Goal: Task Accomplishment & Management: Manage account settings

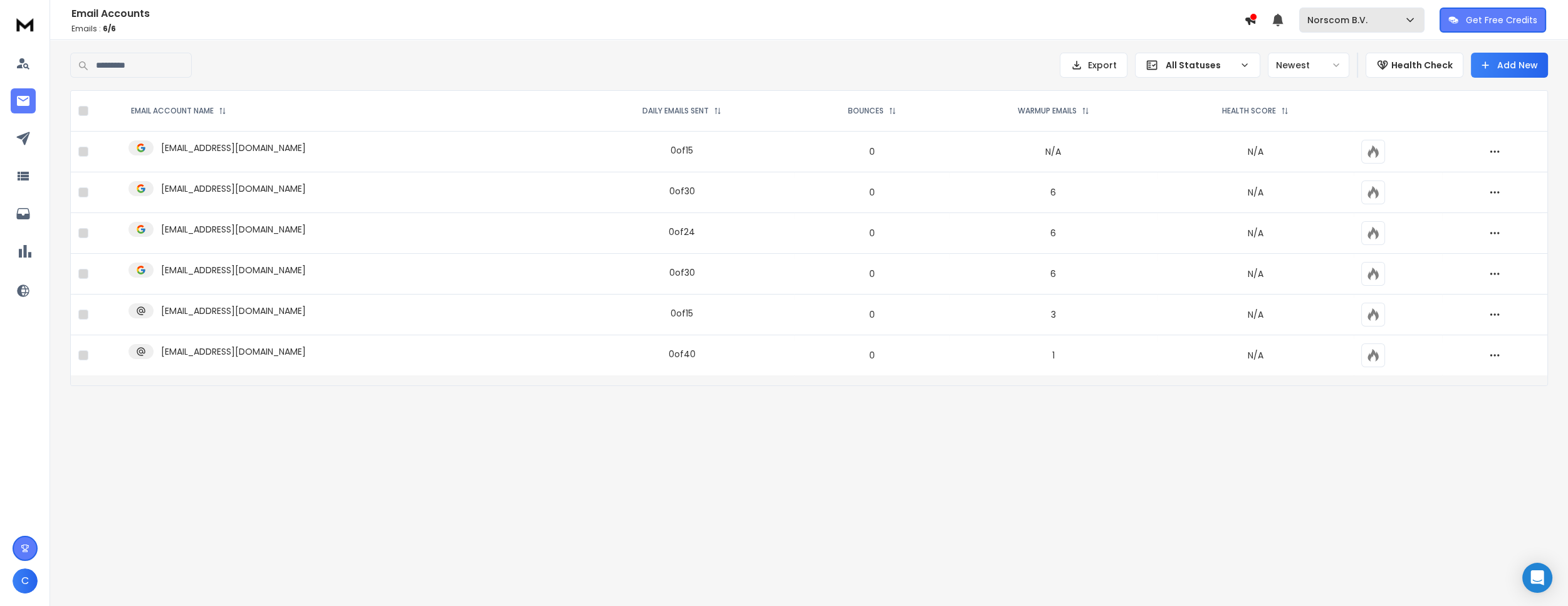
click at [1377, 27] on button "Norscom B.V." at bounding box center [1361, 20] width 126 height 25
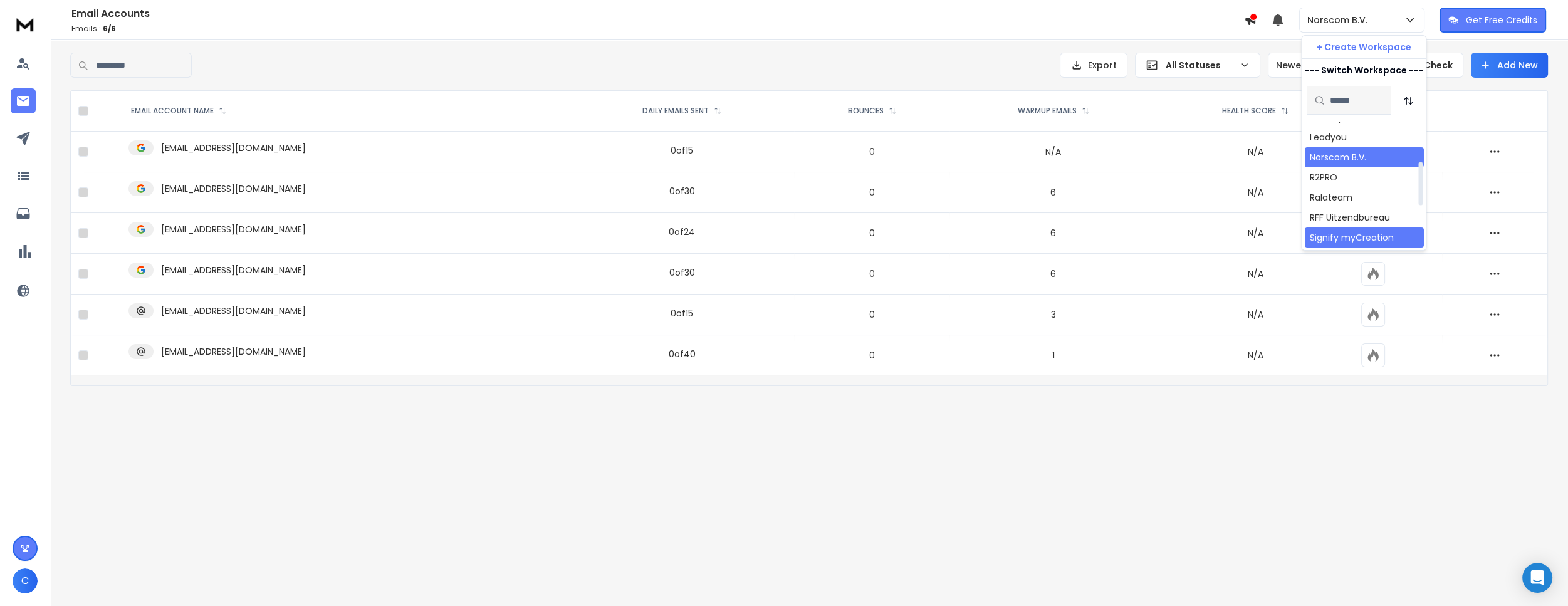
scroll to position [114, 0]
click at [1339, 194] on div "Ralateam" at bounding box center [1330, 199] width 43 height 13
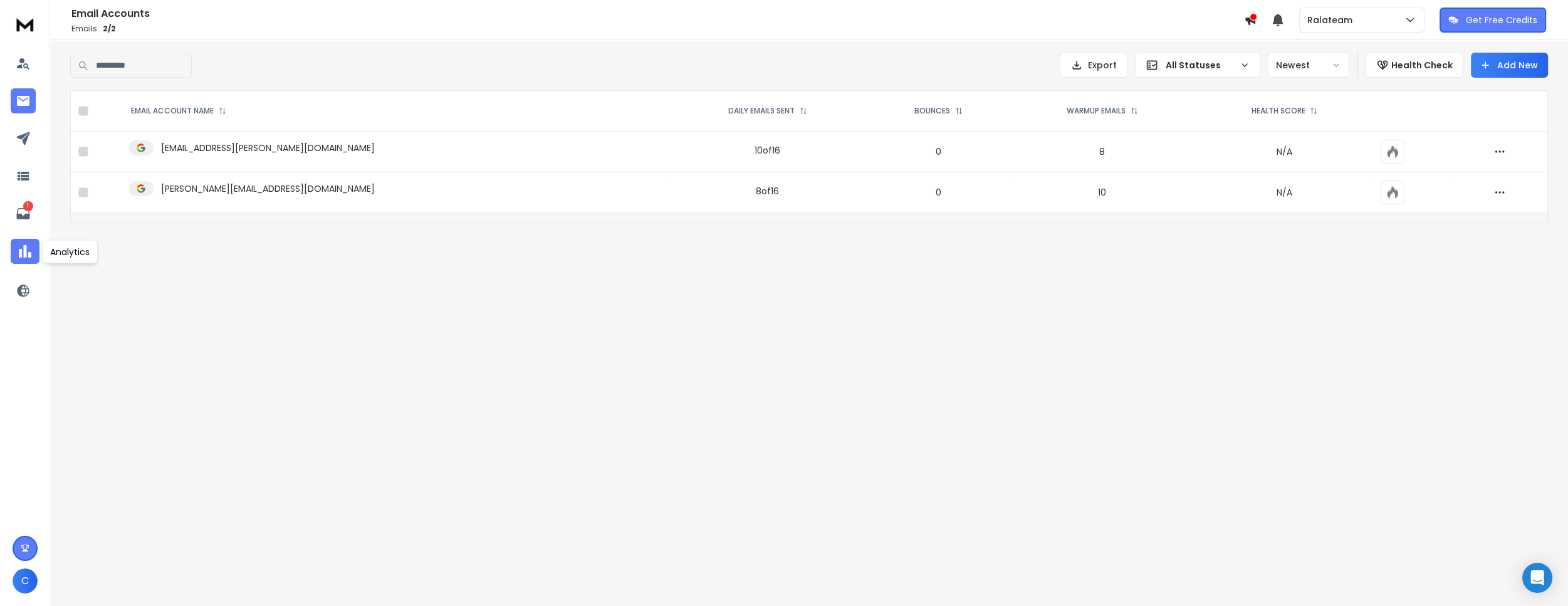
click at [29, 250] on icon at bounding box center [25, 251] width 19 height 19
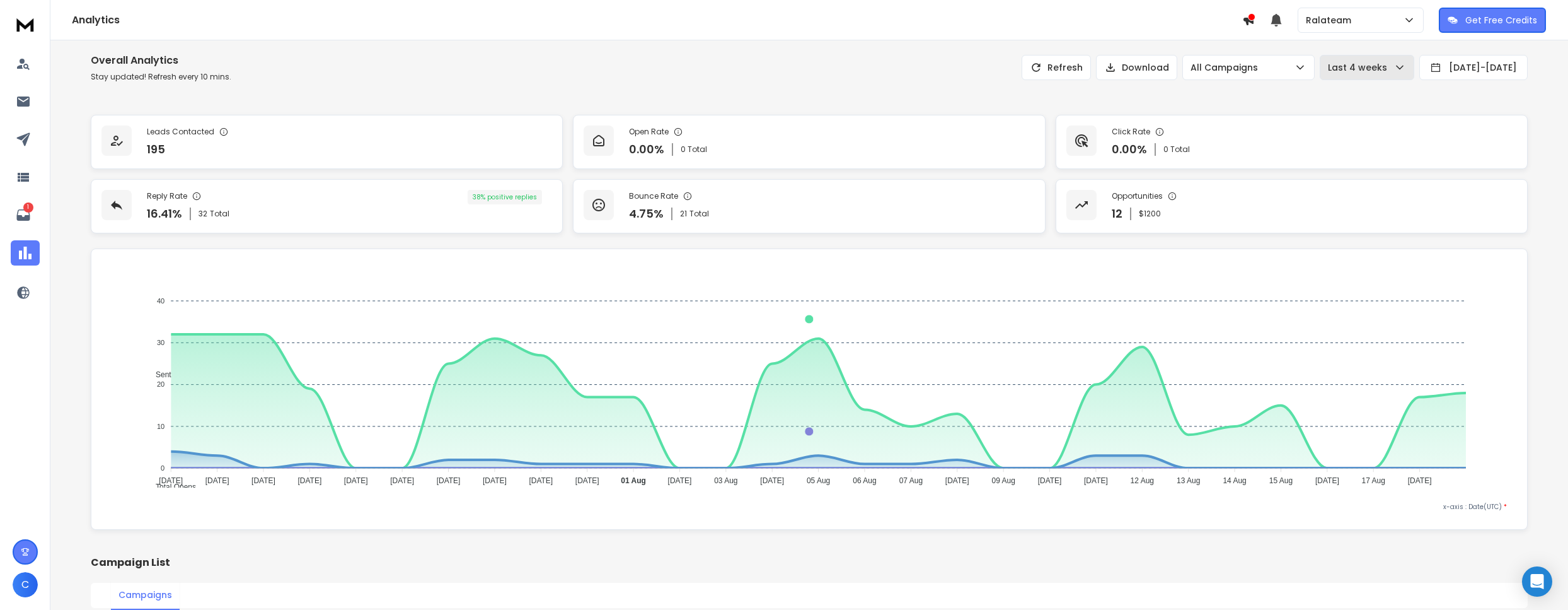
click at [1328, 69] on p "Last 4 weeks" at bounding box center [1360, 67] width 64 height 13
click at [1320, 194] on div "Last 3 months" at bounding box center [1326, 194] width 62 height 13
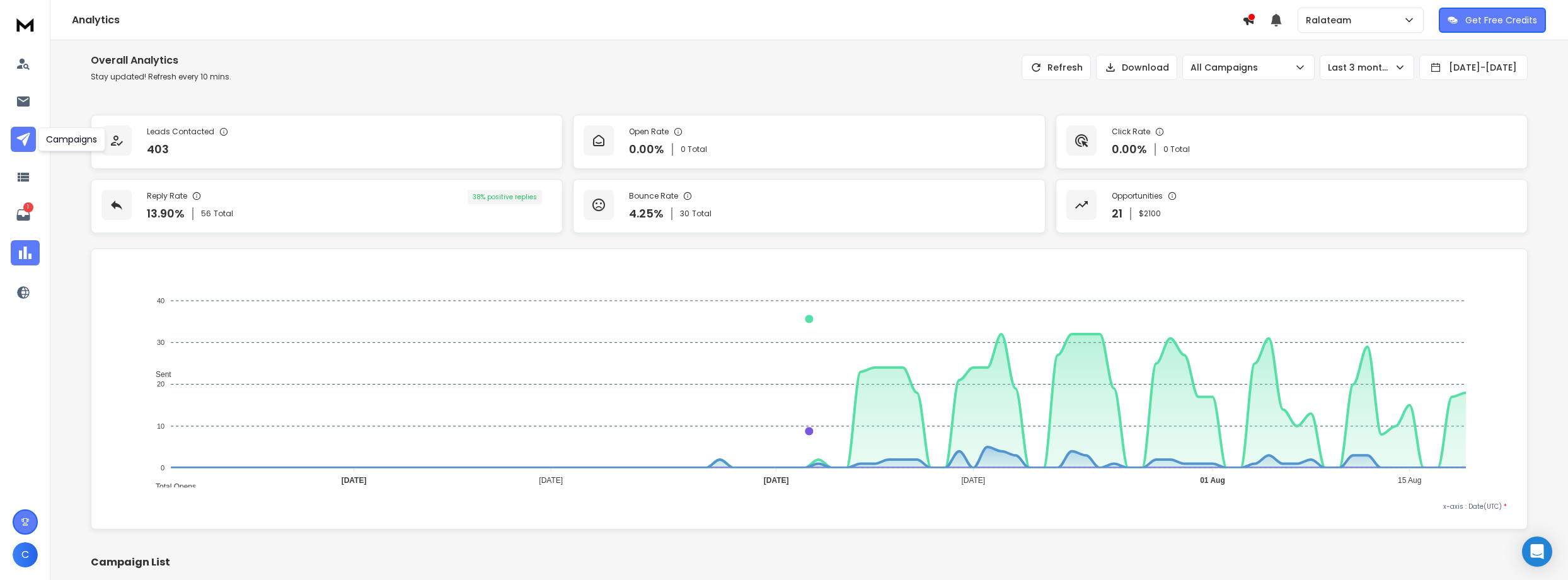
click at [23, 132] on icon at bounding box center [23, 139] width 15 height 15
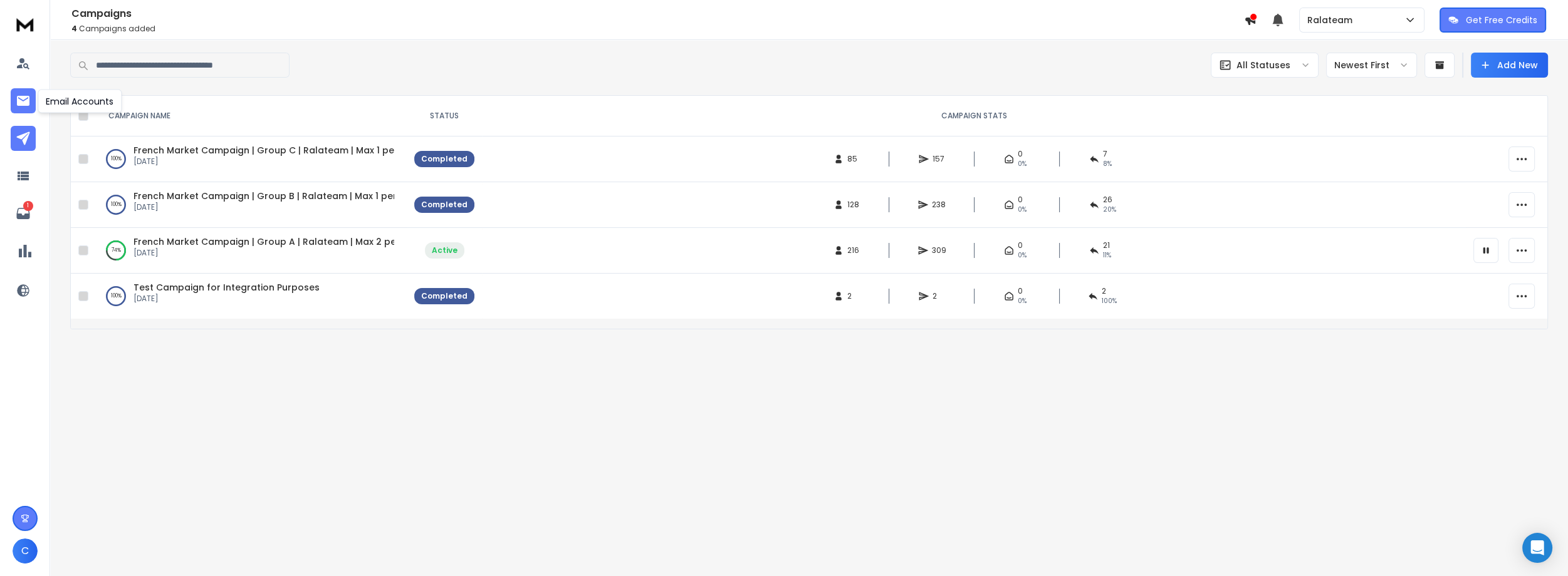
click at [21, 104] on icon at bounding box center [23, 100] width 13 height 10
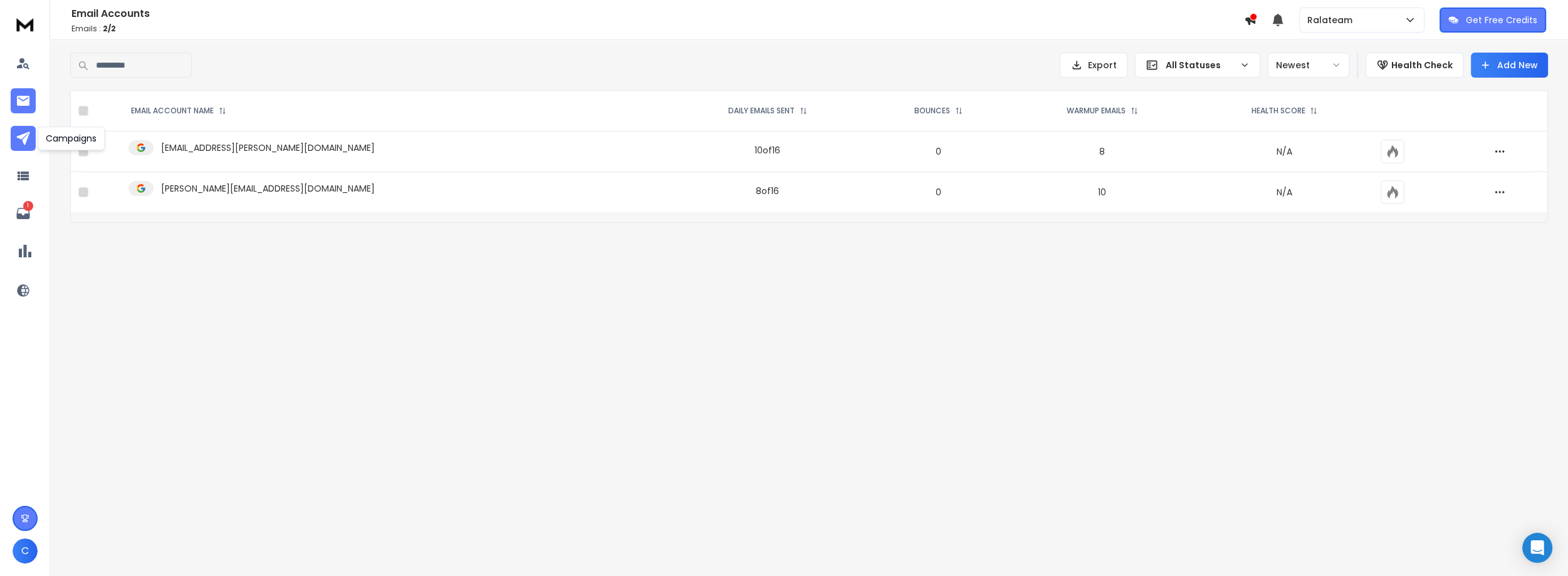
click at [27, 144] on icon at bounding box center [23, 138] width 15 height 15
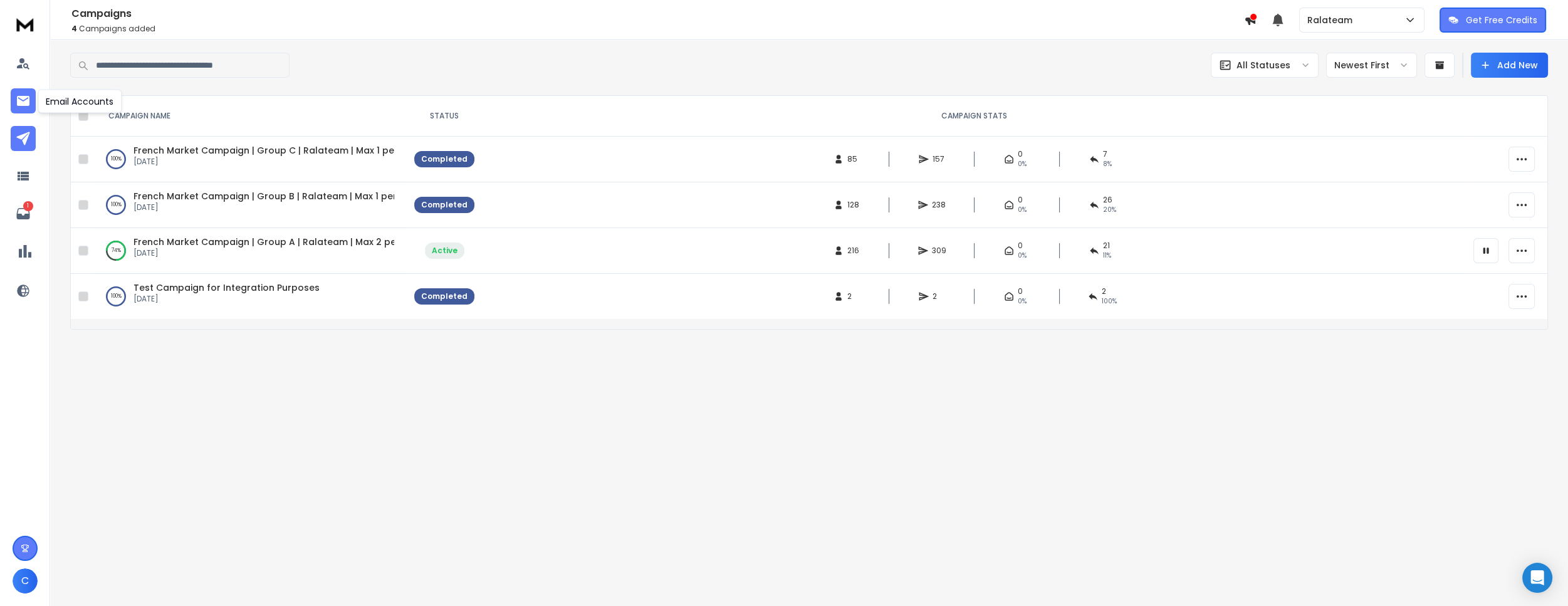
click at [21, 110] on link at bounding box center [23, 101] width 25 height 25
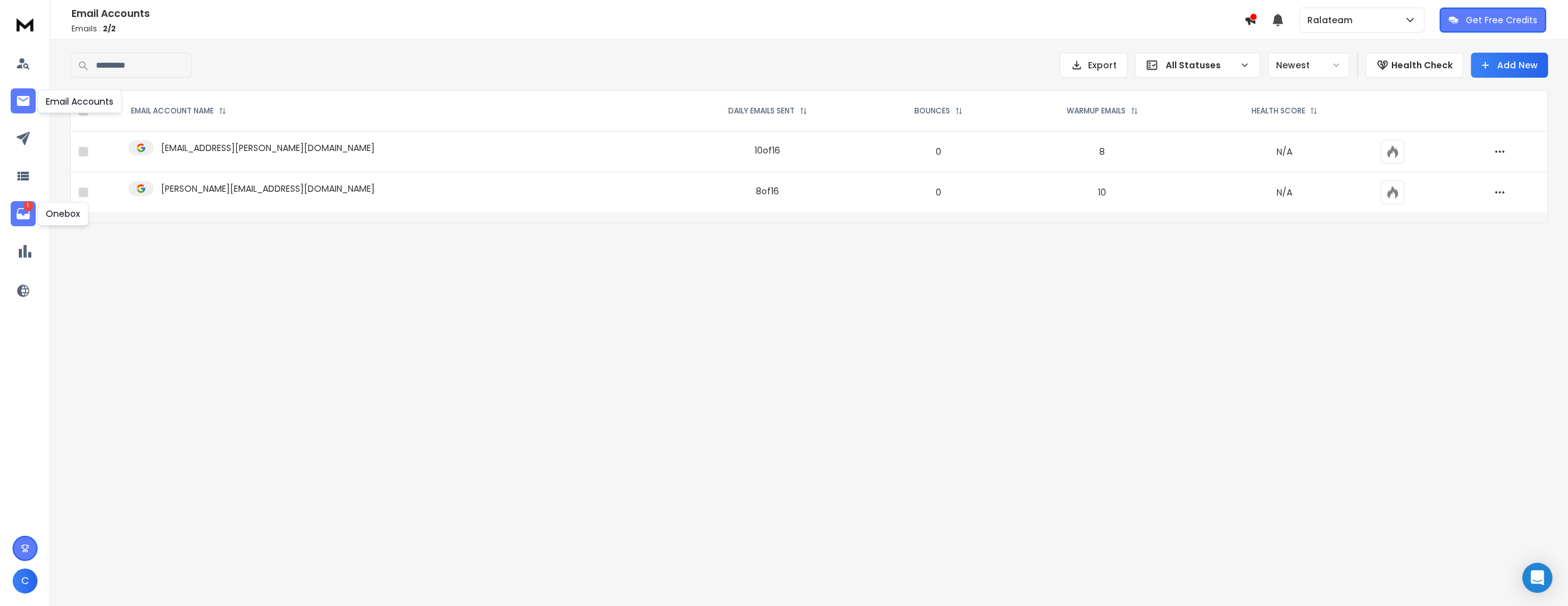
click at [16, 214] on icon at bounding box center [23, 213] width 15 height 15
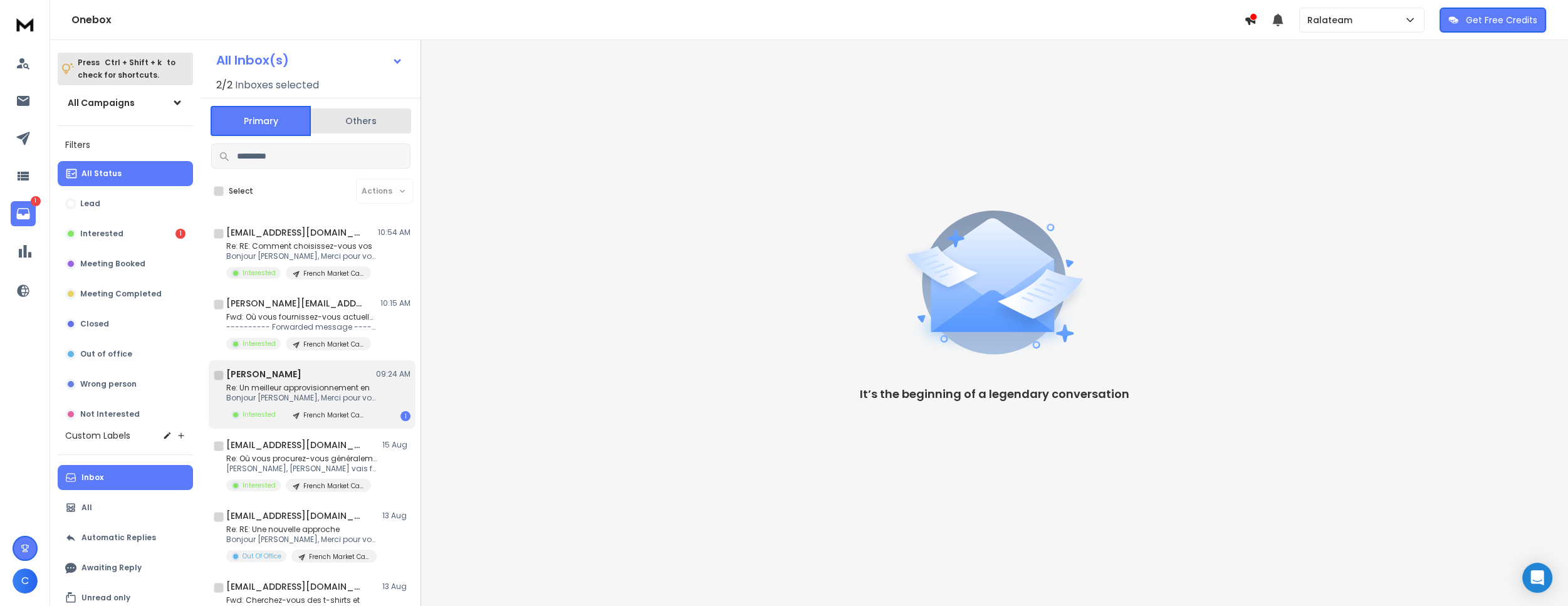
click at [374, 398] on div "Re: Un meilleur approvisionnement en Bonjour [PERSON_NAME], Merci pour votre In…" at bounding box center [318, 402] width 184 height 38
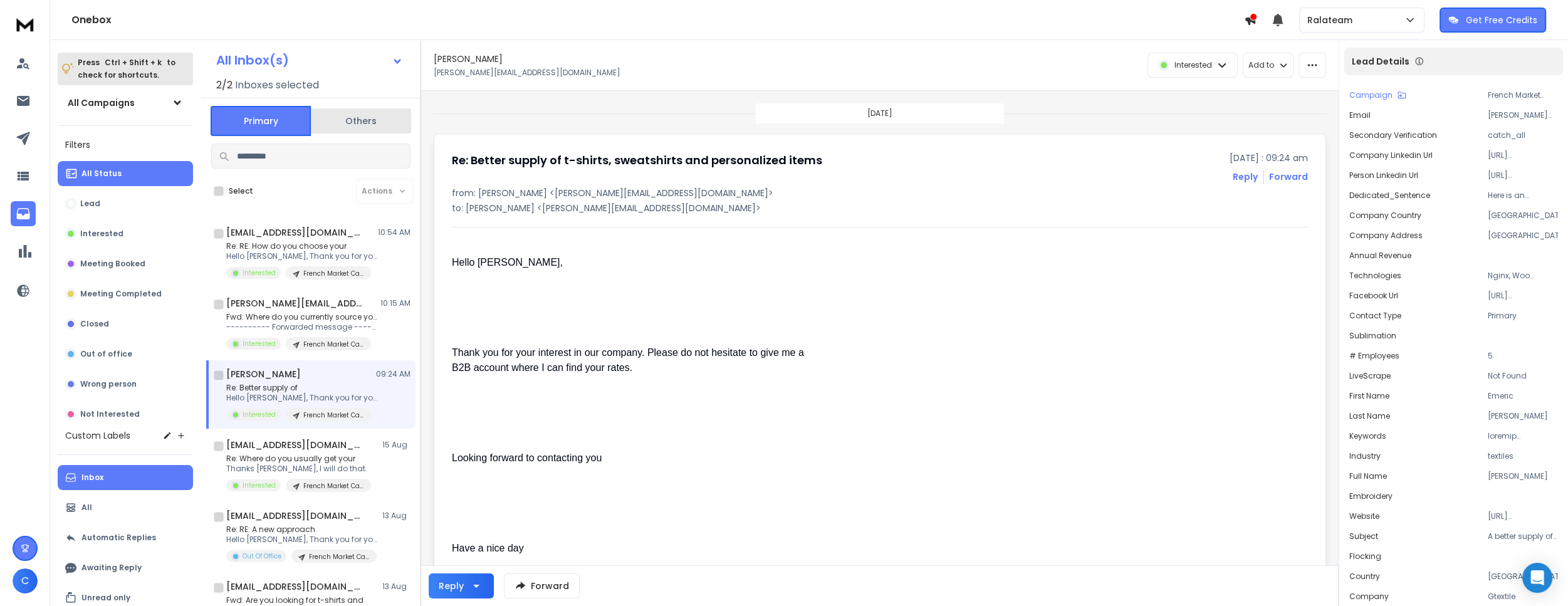
click at [1313, 72] on button "button" at bounding box center [1312, 65] width 28 height 25
click at [1281, 94] on div "Mark as unread" at bounding box center [1278, 93] width 84 height 13
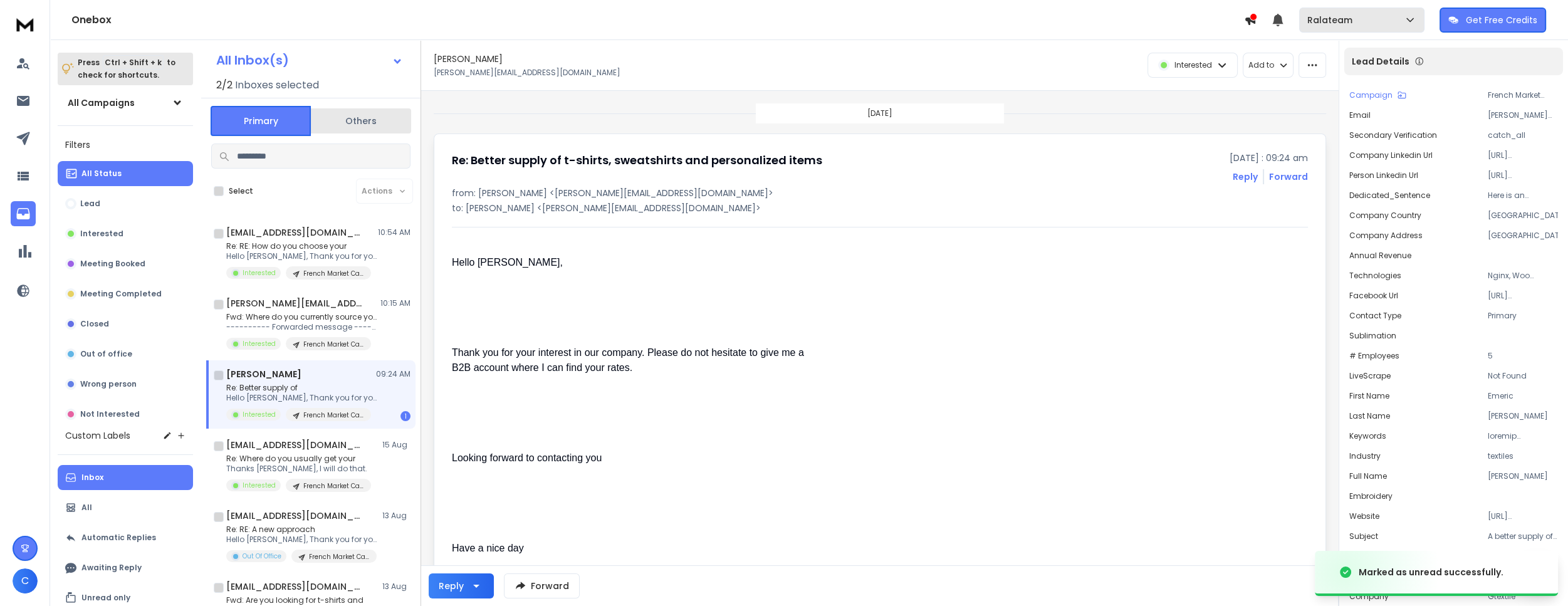
click at [1395, 15] on div "Ralateam" at bounding box center [1361, 20] width 109 height 13
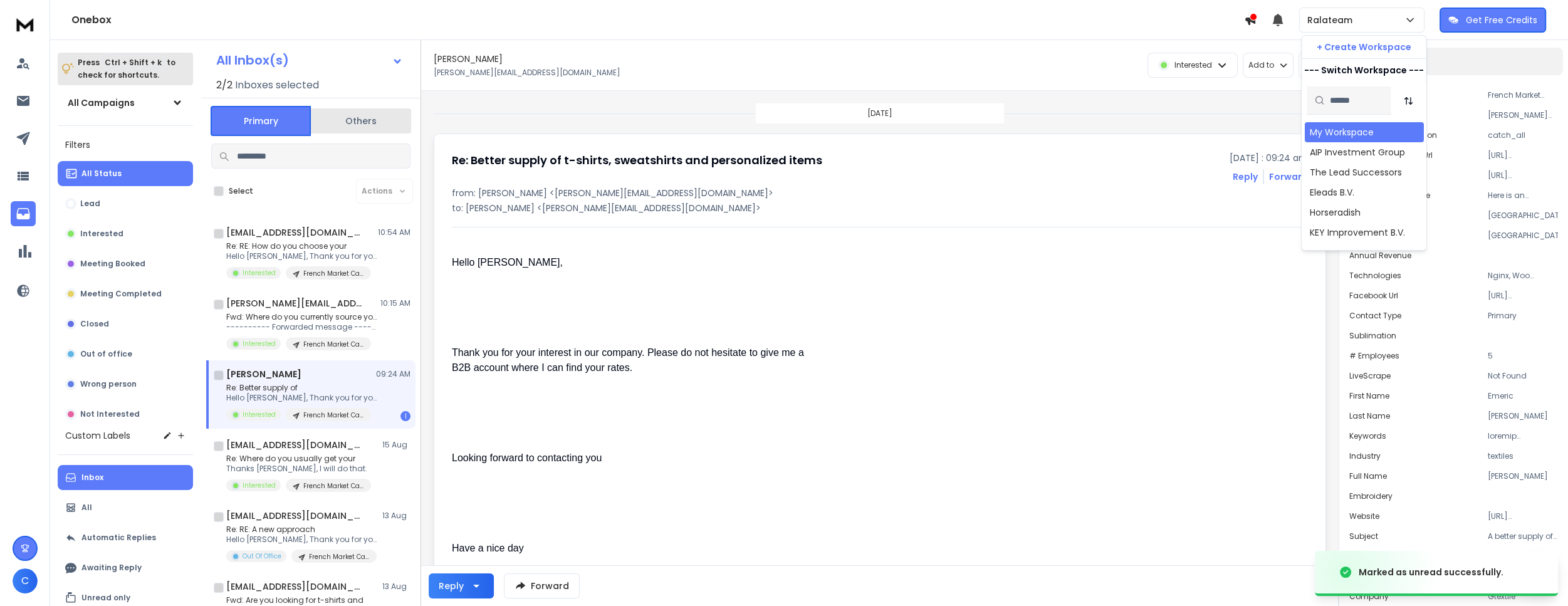
click at [1331, 128] on div "My Workspace" at bounding box center [1341, 132] width 64 height 13
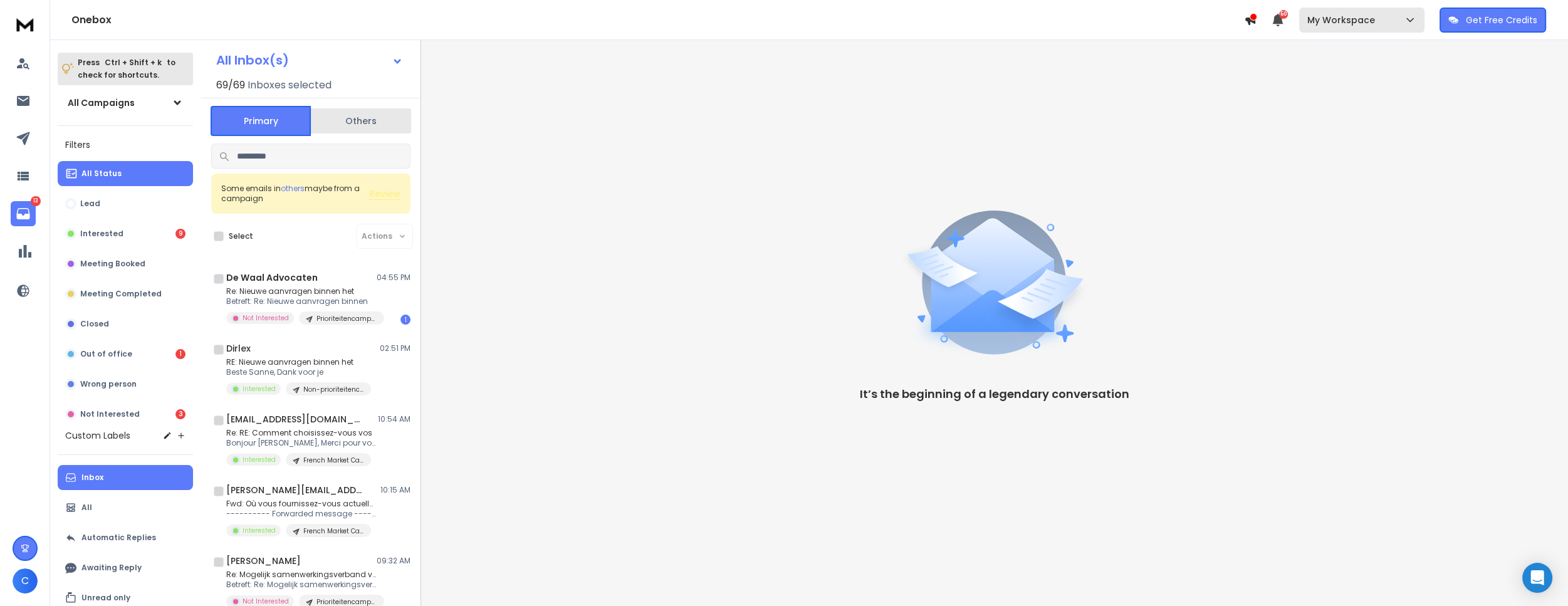
click at [1369, 15] on p "My Workspace" at bounding box center [1343, 20] width 72 height 13
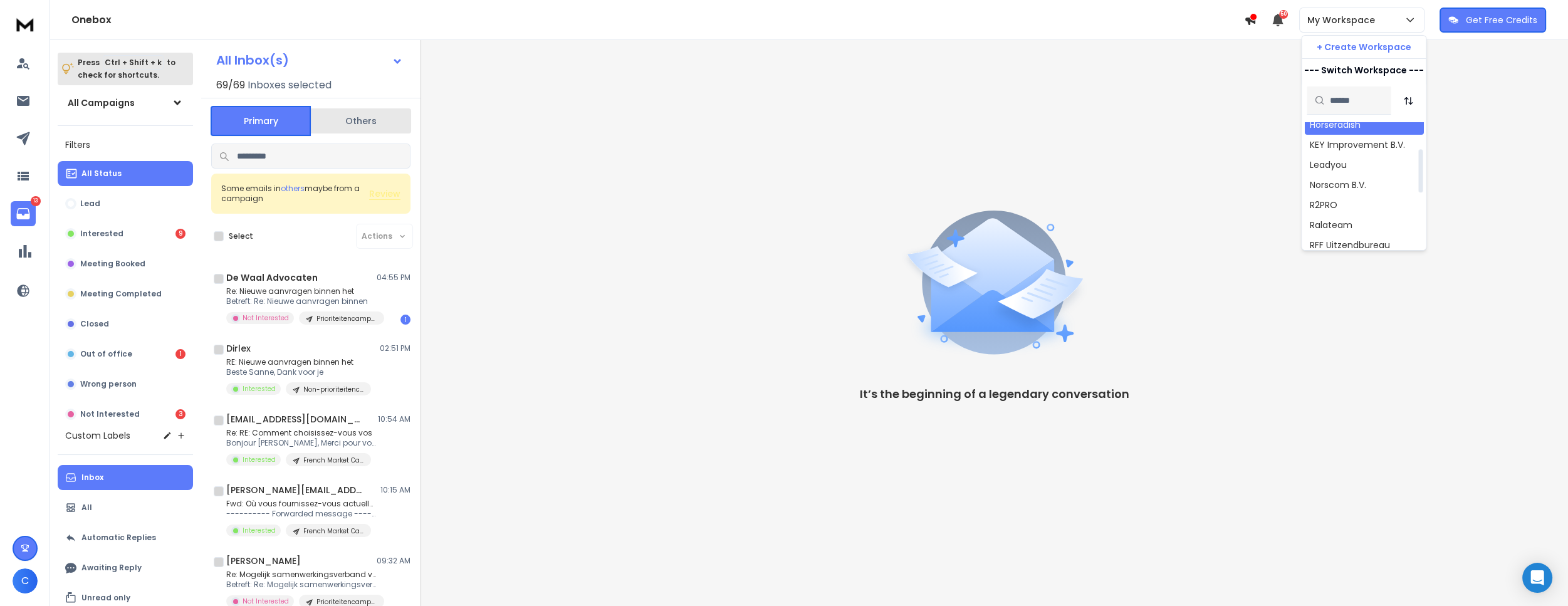
scroll to position [114, 0]
click at [1353, 159] on div "Norscom B.V." at bounding box center [1337, 159] width 56 height 13
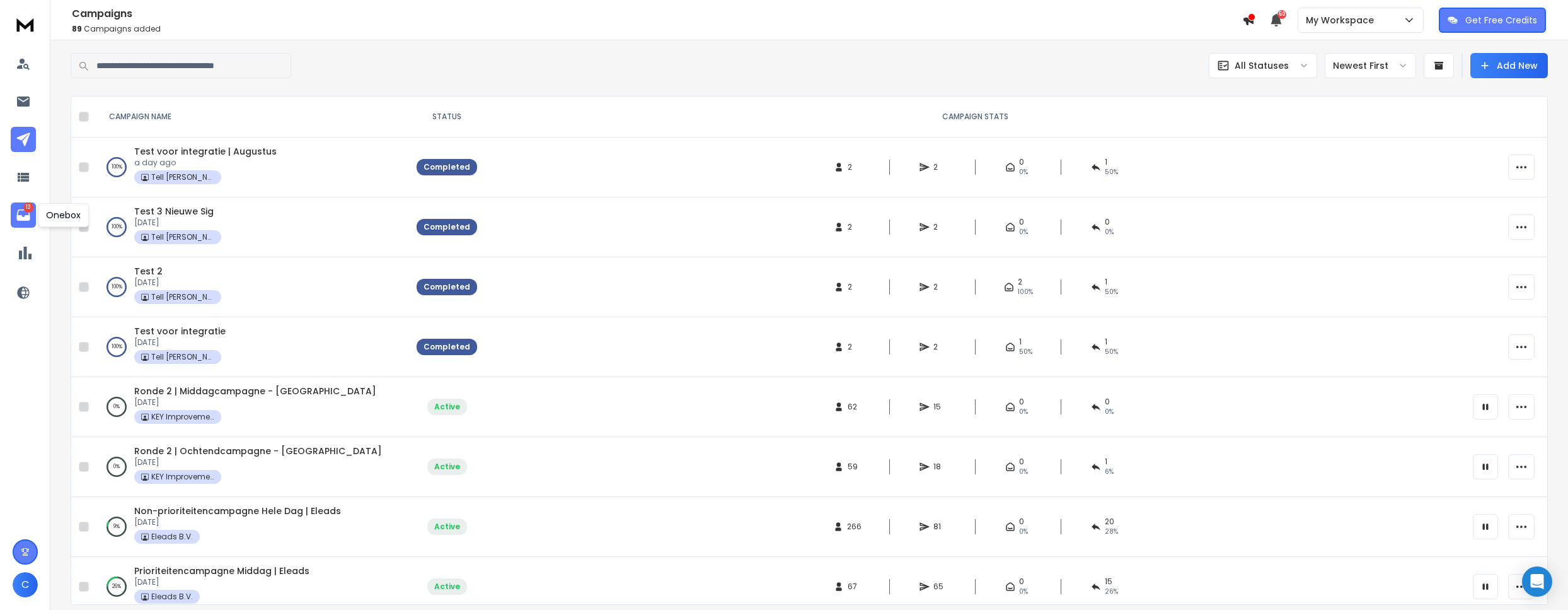
click at [28, 210] on p "13" at bounding box center [28, 207] width 10 height 10
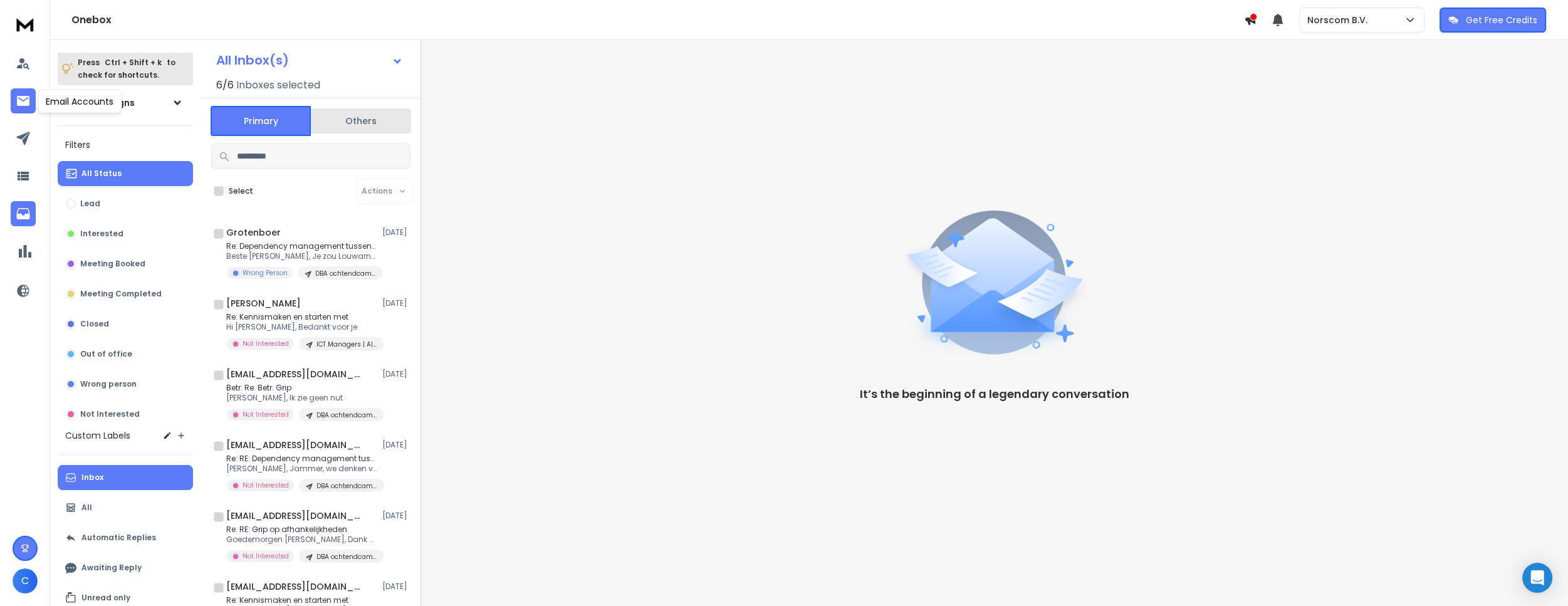
click at [23, 102] on icon at bounding box center [23, 100] width 13 height 10
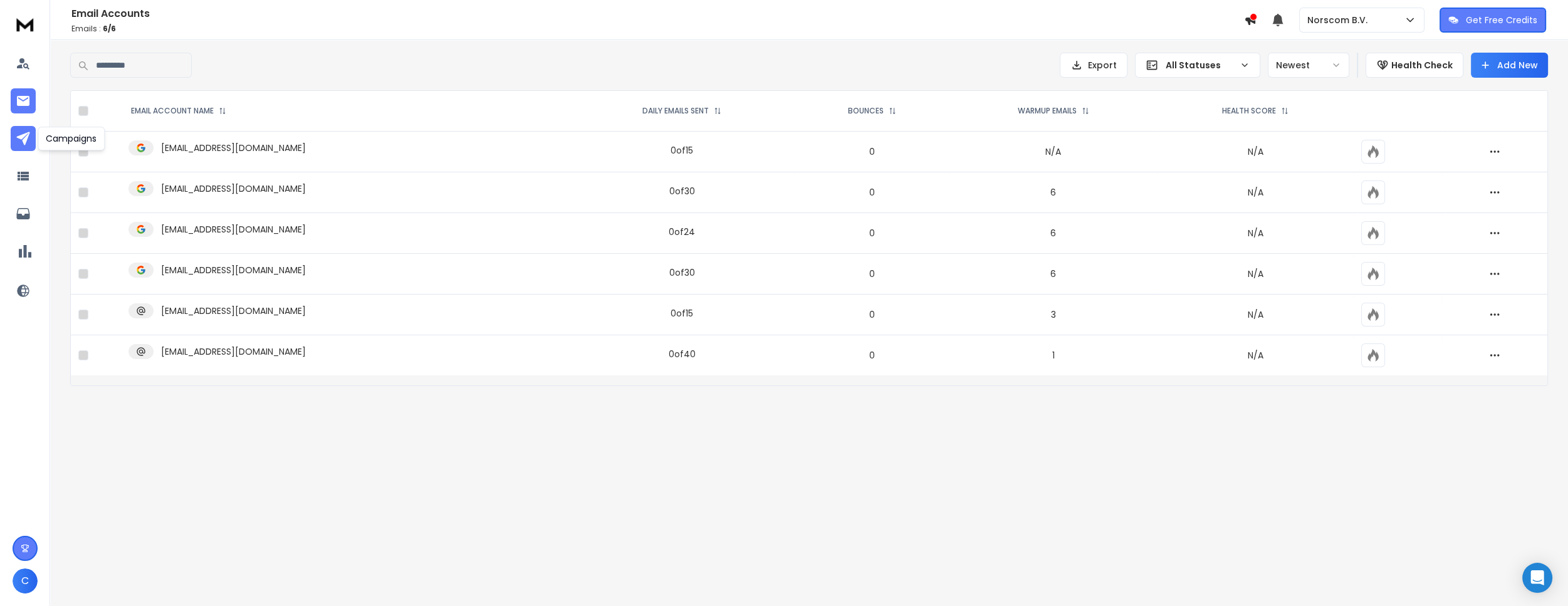
click at [33, 139] on link at bounding box center [23, 139] width 25 height 25
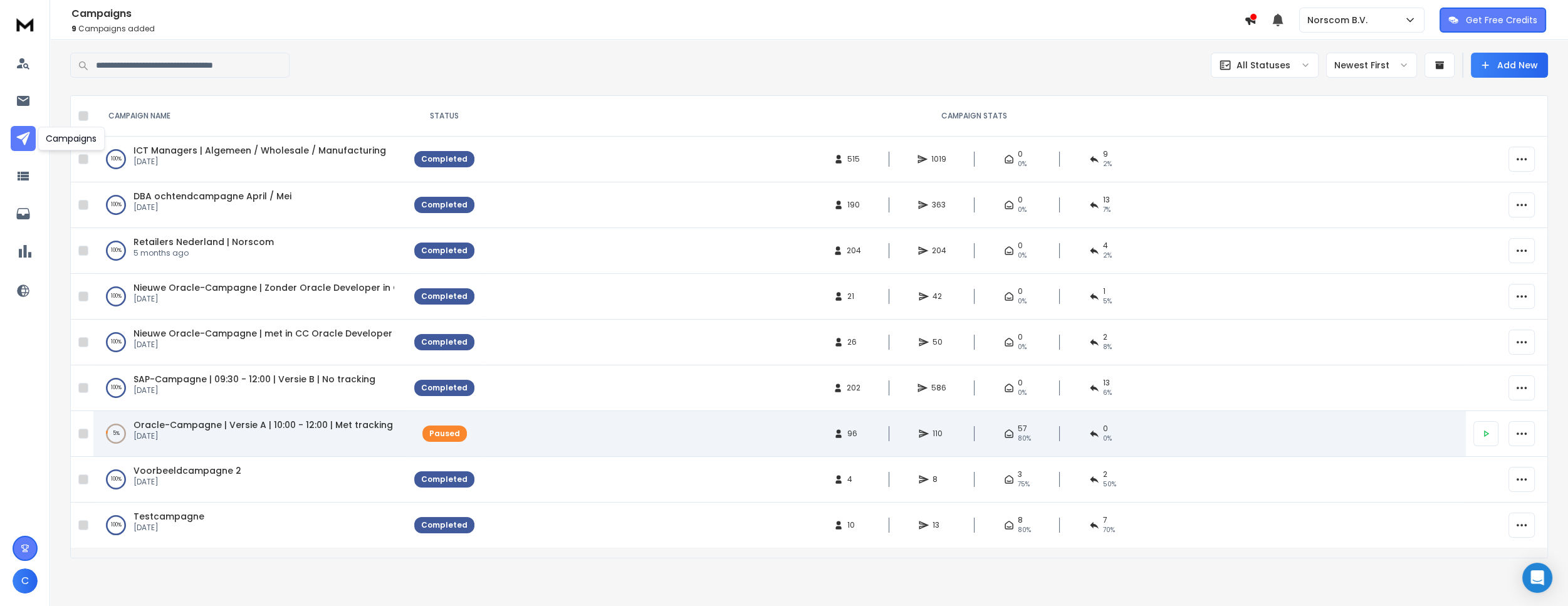
click at [209, 429] on span "Oracle-Campagne | Versie A | 10:00 - 12:00 | Met tracking" at bounding box center [263, 424] width 260 height 13
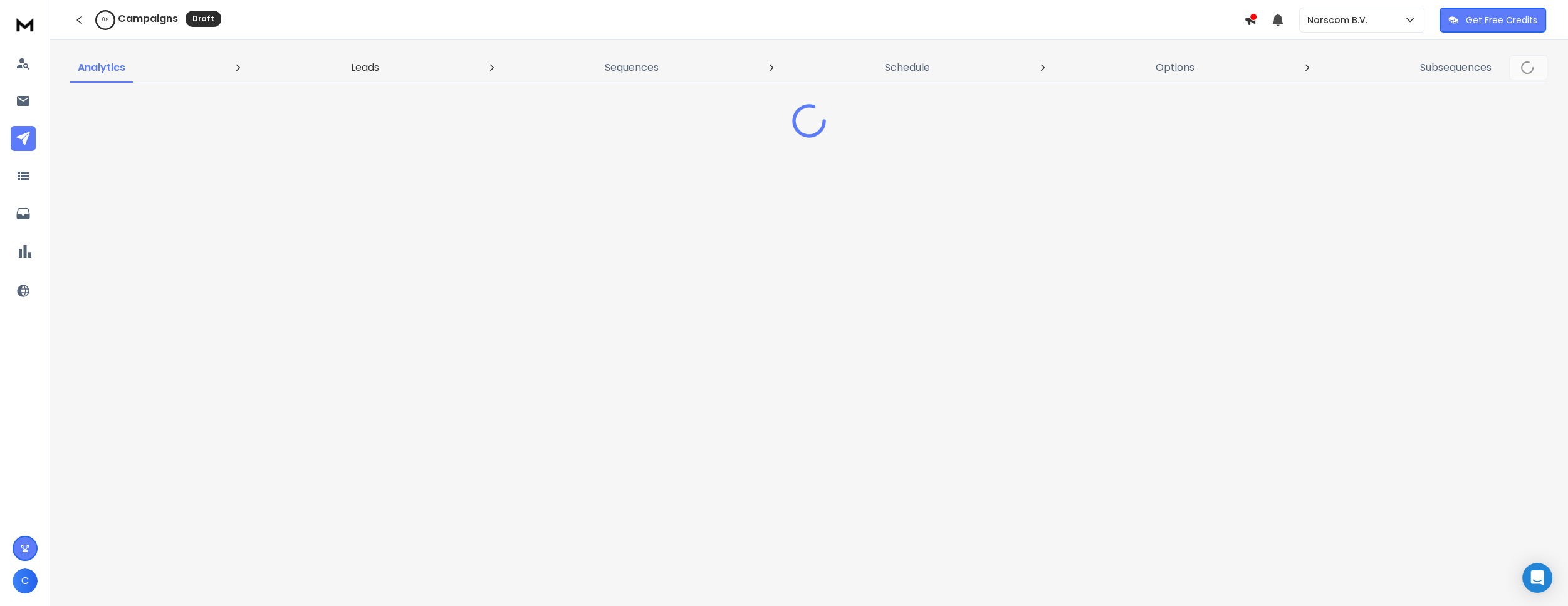
click at [356, 75] on link "Leads" at bounding box center [365, 67] width 43 height 30
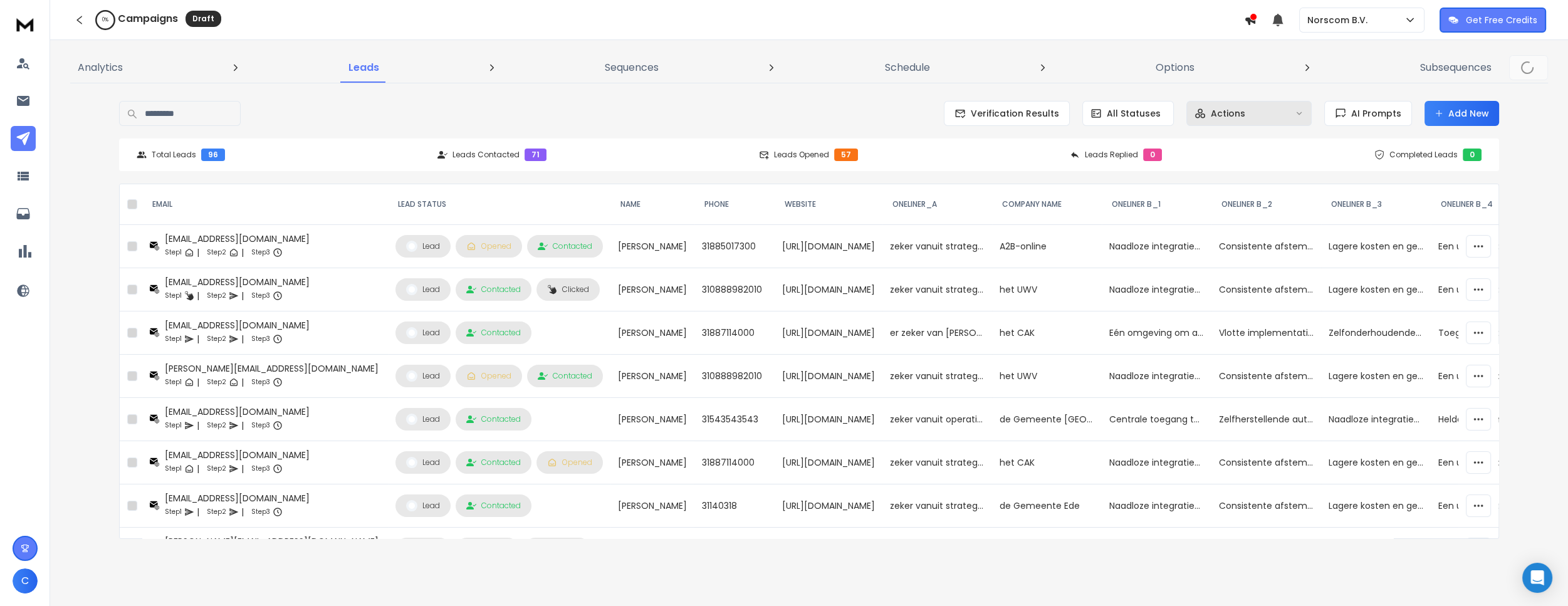
click at [1230, 118] on p "Actions" at bounding box center [1228, 113] width 35 height 13
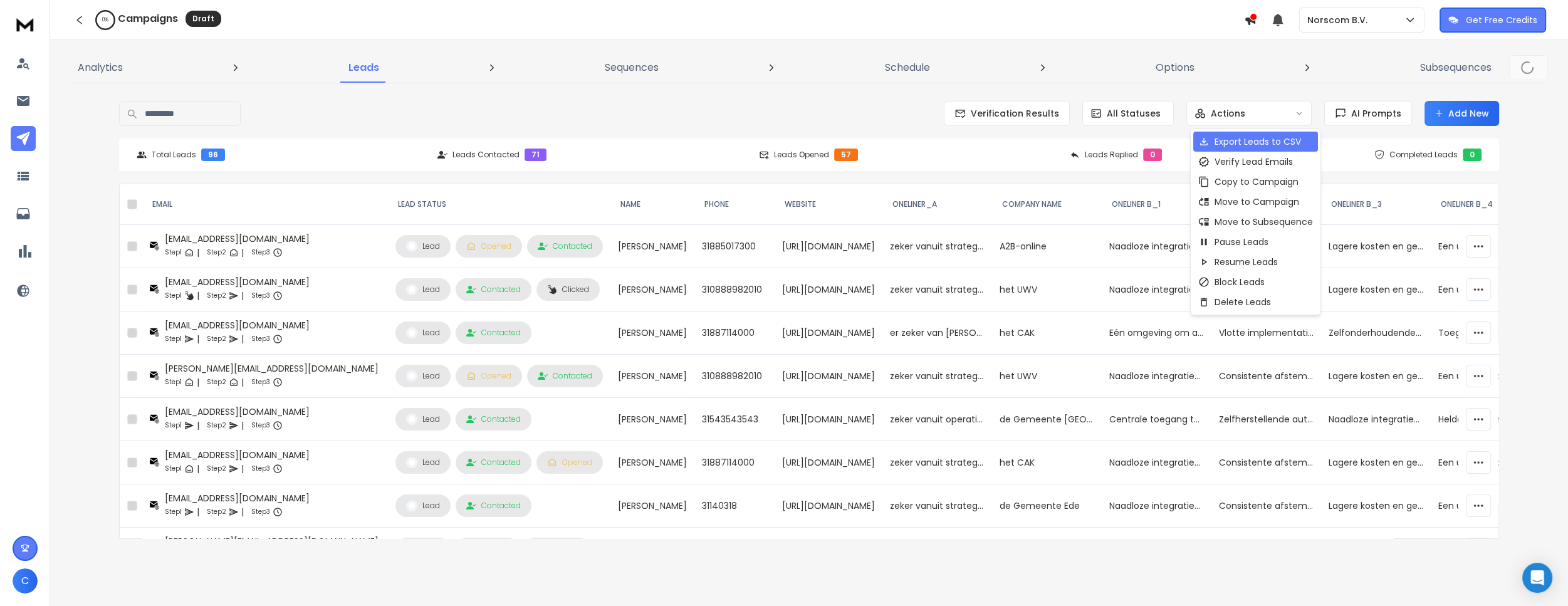
click at [1250, 137] on p "Export Leads to CSV" at bounding box center [1258, 141] width 86 height 13
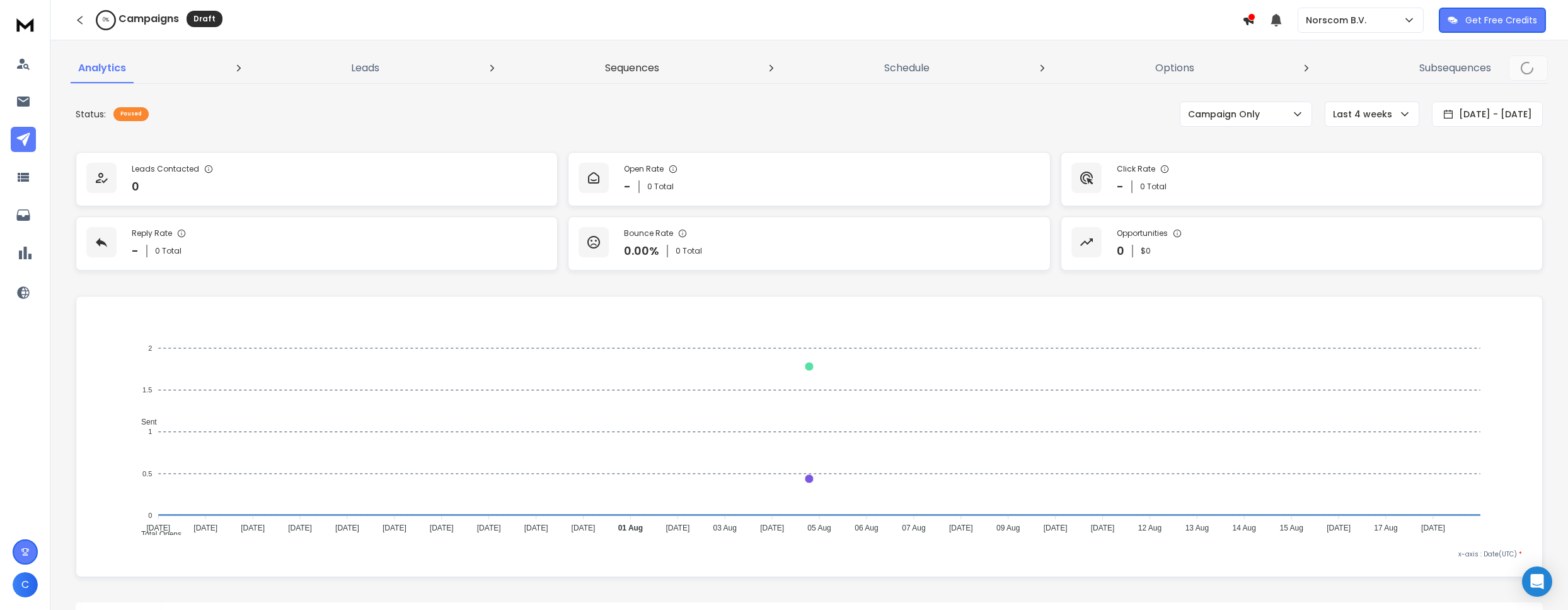
click at [652, 75] on link "Sequences" at bounding box center [632, 67] width 69 height 30
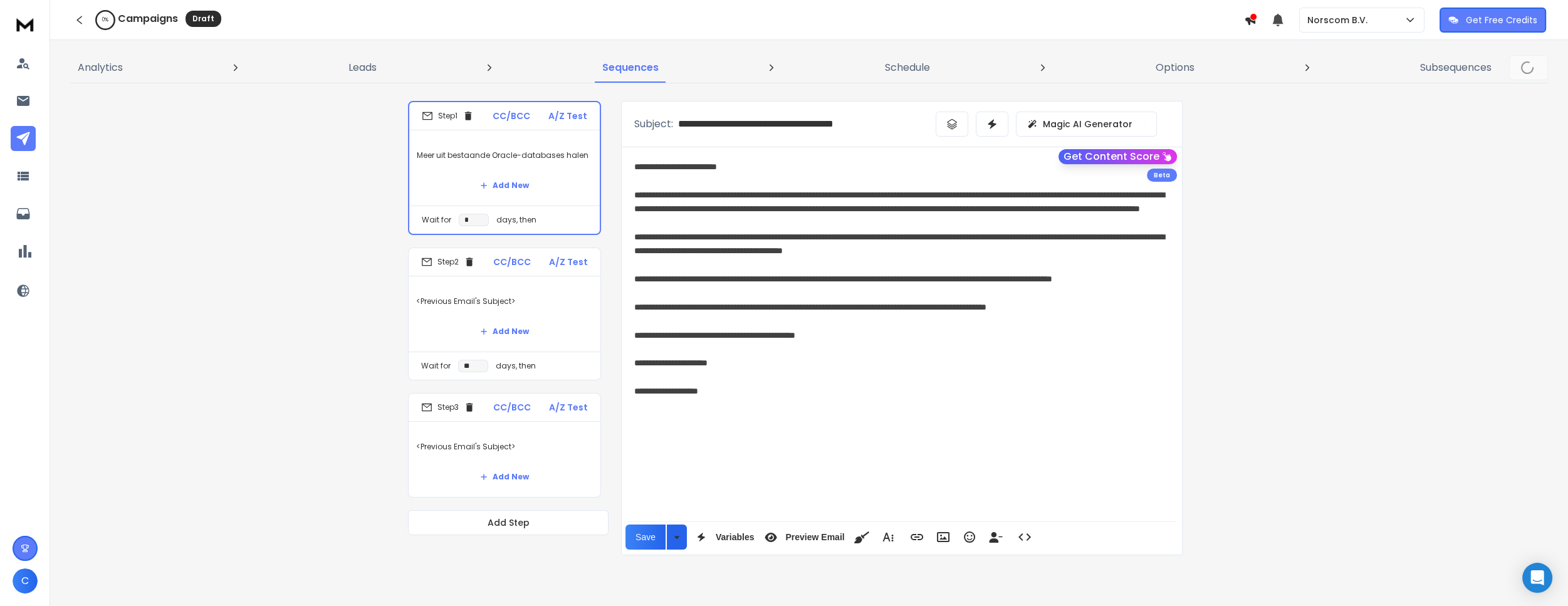
click at [509, 443] on p "<Previous Email's Subject>" at bounding box center [505, 446] width 177 height 35
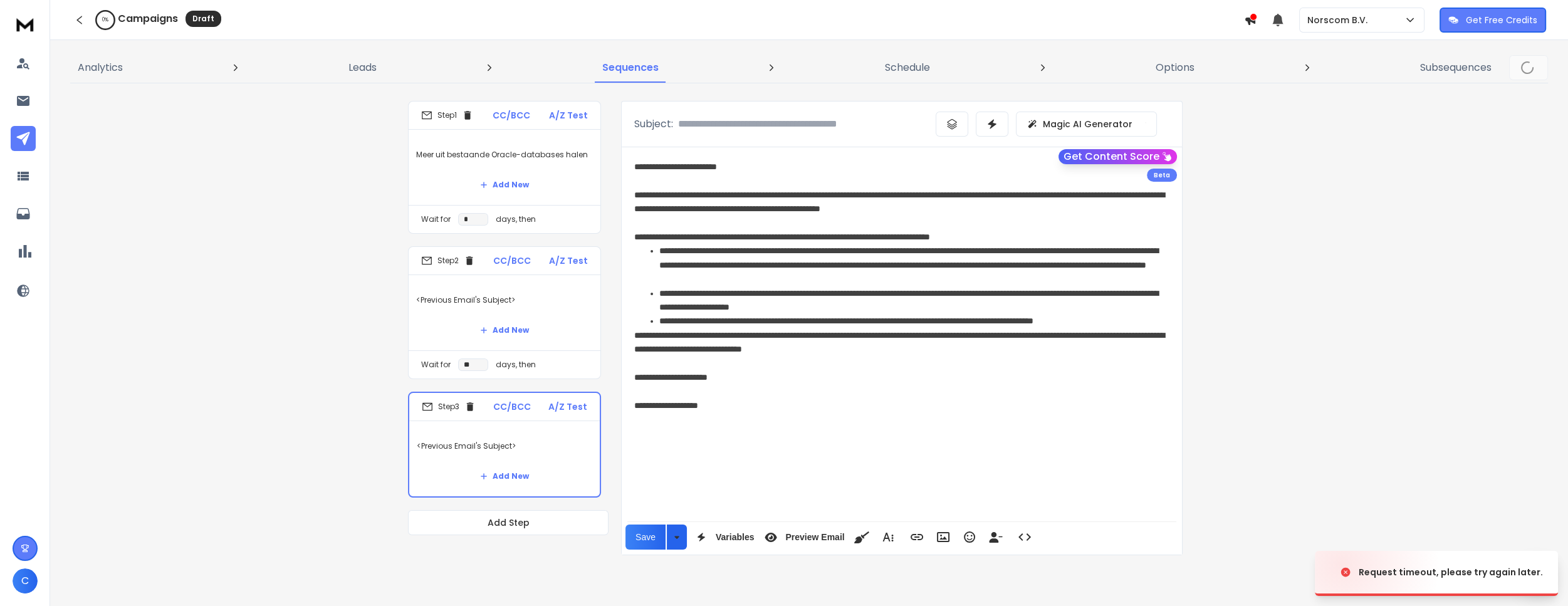
click at [501, 296] on p "<Previous Email's Subject>" at bounding box center [505, 300] width 177 height 35
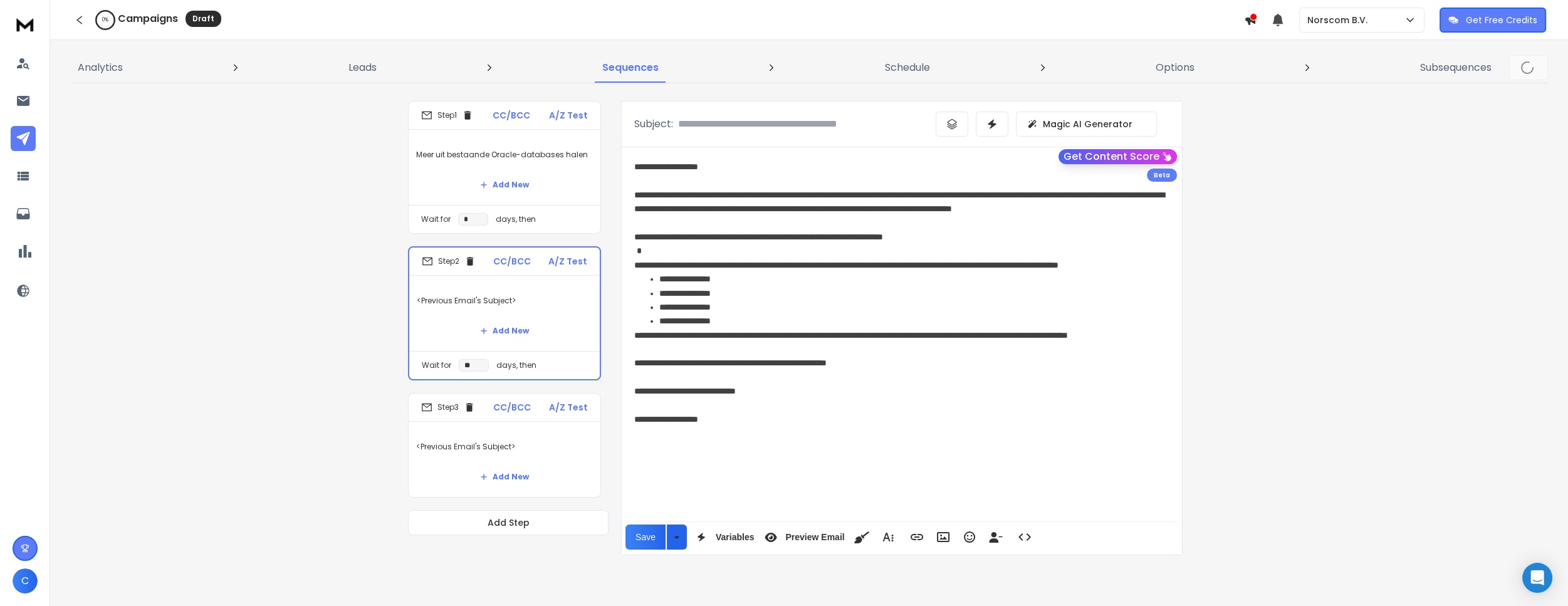
click at [456, 144] on p "Meer uit bestaande Oracle-databases halen" at bounding box center [505, 155] width 177 height 35
type input "**********"
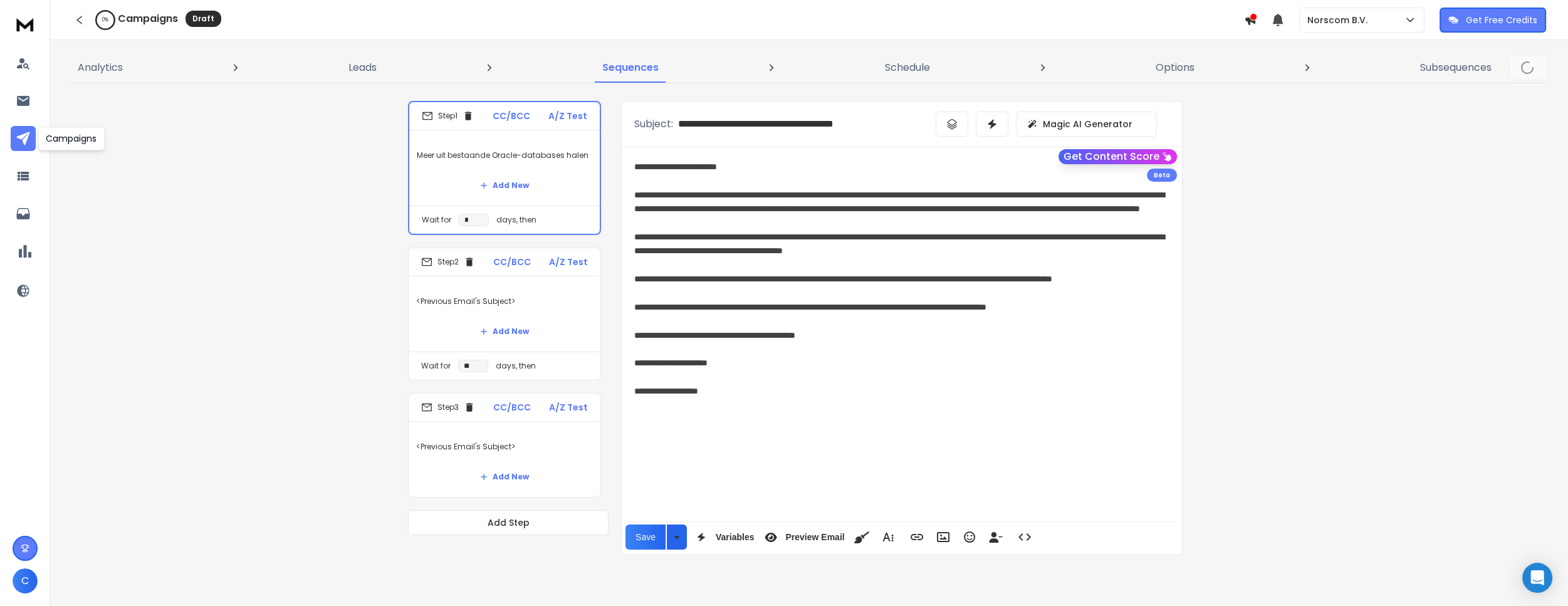
click at [25, 140] on icon at bounding box center [23, 138] width 13 height 13
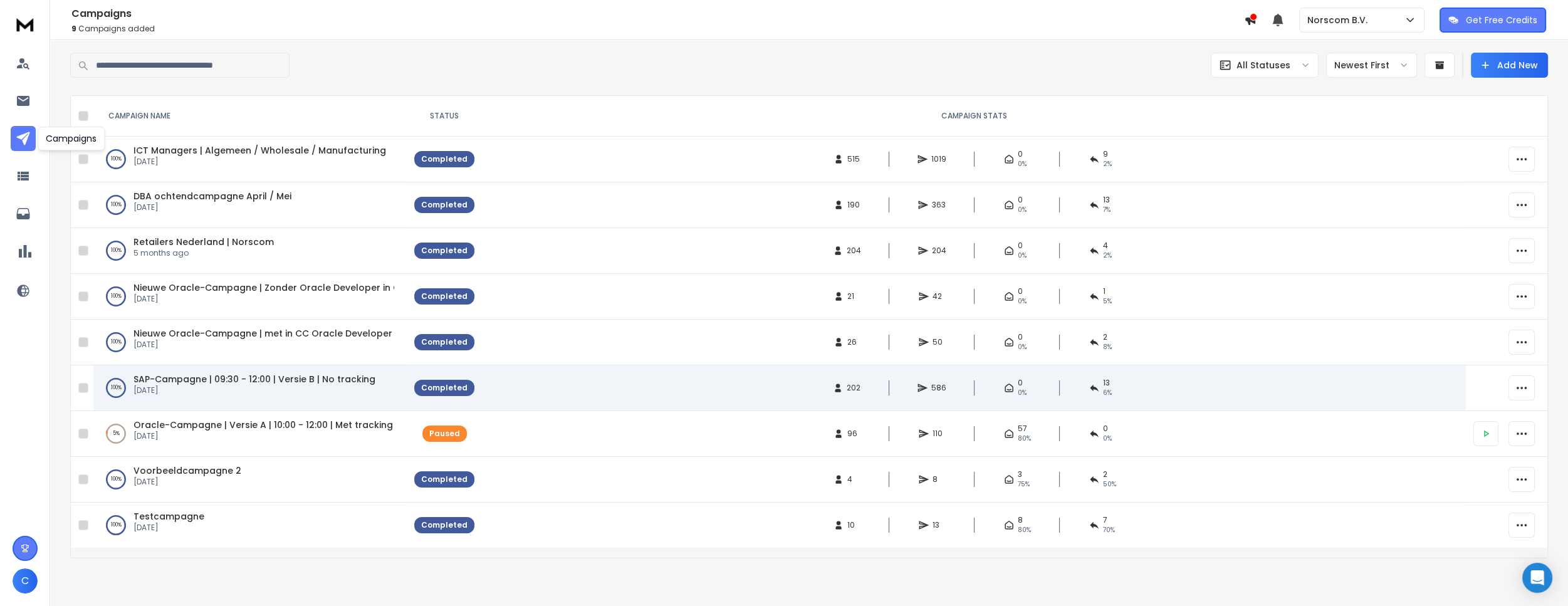
click at [173, 376] on span "SAP-Campagne | 09:30 - 12:00 | Versie B | No tracking" at bounding box center [254, 378] width 242 height 13
